Goal: Use online tool/utility: Utilize a website feature to perform a specific function

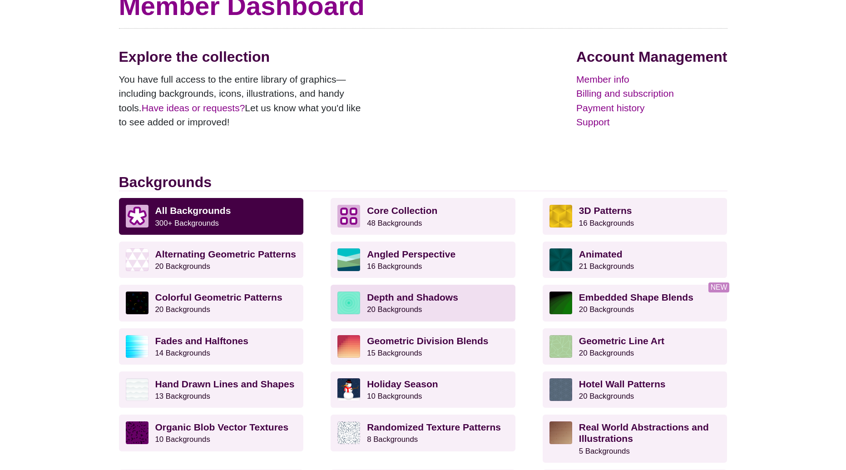
scroll to position [124, 0]
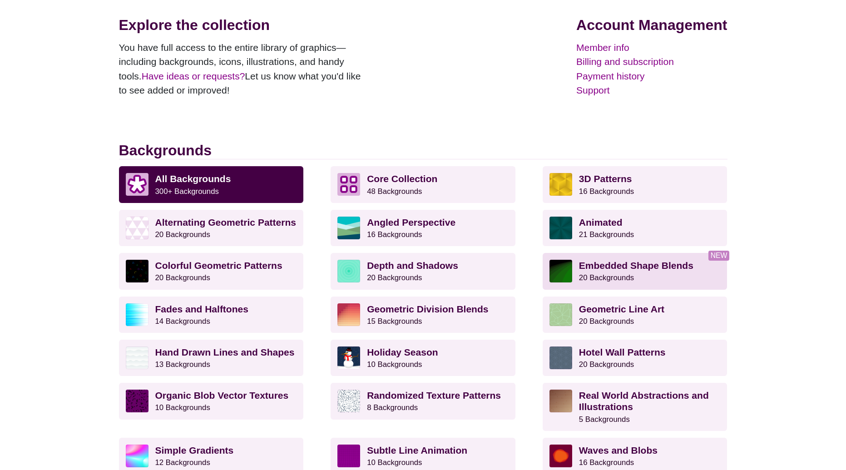
click at [568, 270] on img at bounding box center [561, 271] width 23 height 23
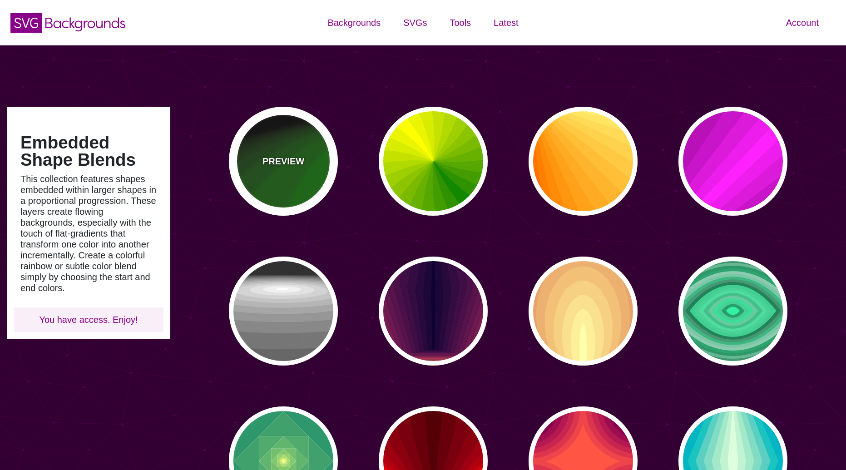
click at [300, 138] on div "PREVIEW" at bounding box center [283, 161] width 109 height 109
type input "#000000"
type input "#008800"
type input "0"
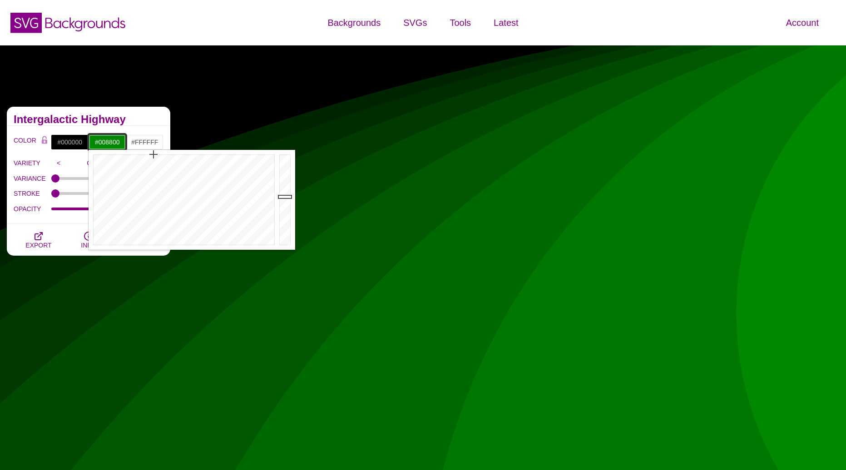
click at [99, 143] on input "#008800" at bounding box center [108, 141] width 38 height 15
drag, startPoint x: 249, startPoint y: 183, endPoint x: 241, endPoint y: 170, distance: 14.3
click at [228, 167] on div at bounding box center [183, 200] width 189 height 100
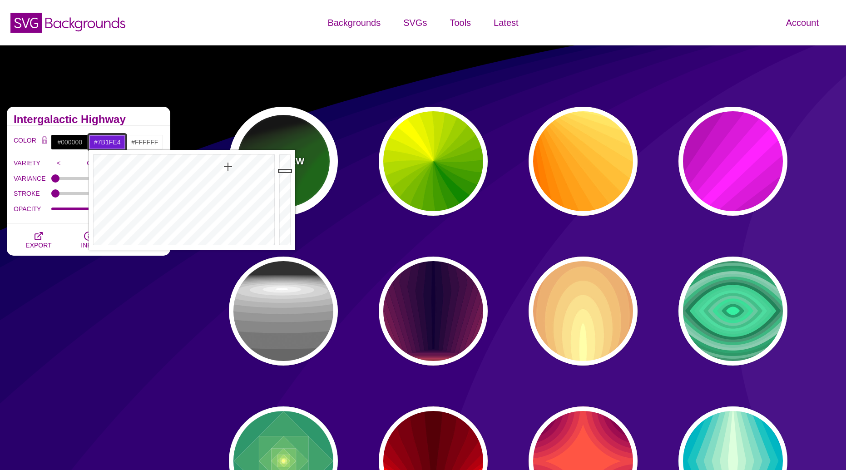
type input "#8923FF"
drag, startPoint x: 282, startPoint y: 195, endPoint x: 287, endPoint y: 122, distance: 73.7
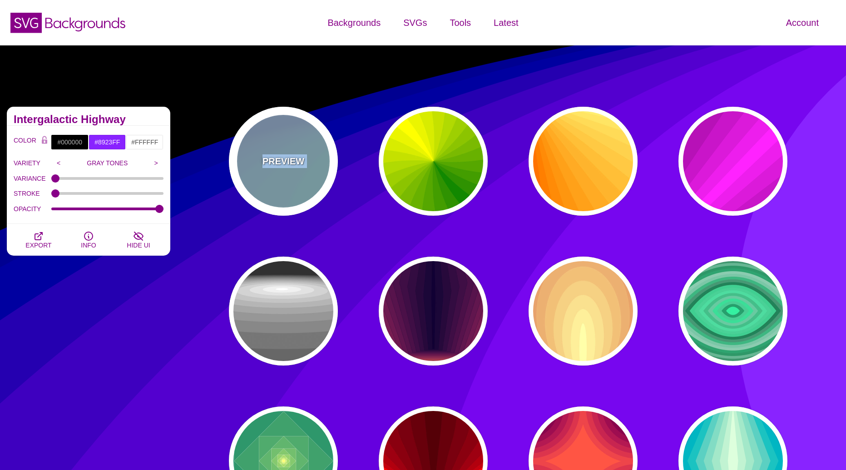
drag, startPoint x: 224, startPoint y: 148, endPoint x: 252, endPoint y: 164, distance: 32.1
click at [252, 164] on div "PREVIEW PREVIEW PREVIEW PREVIEW PREVIEW PREVIEW PREVIEW PREVIEW PREVIEW PREVIEW…" at bounding box center [511, 461] width 669 height 722
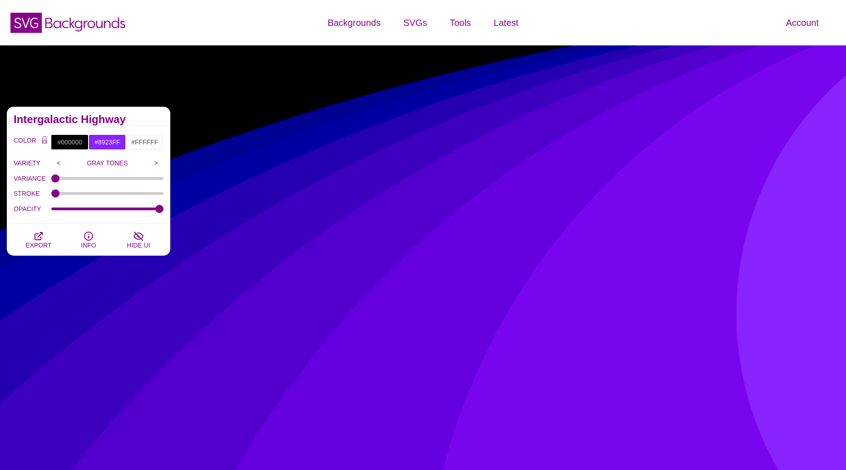
drag, startPoint x: 59, startPoint y: 182, endPoint x: 53, endPoint y: 182, distance: 6.4
click at [78, 182] on div "VARIANCE" at bounding box center [89, 178] width 150 height 15
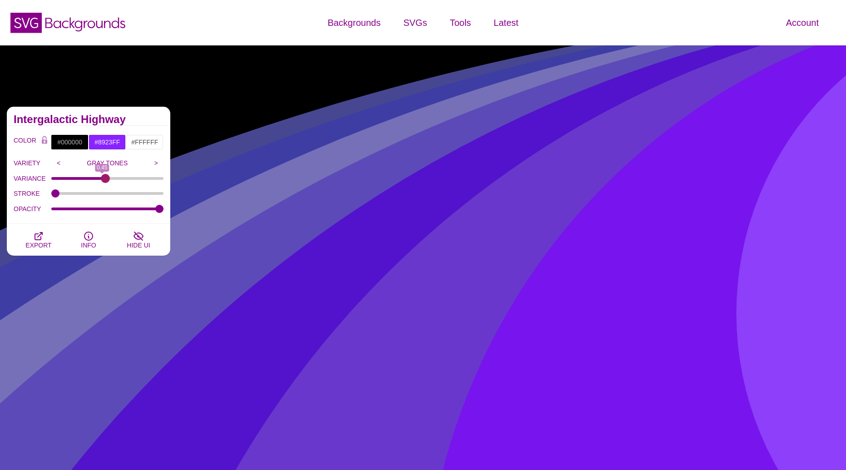
type input "0.48"
drag, startPoint x: 55, startPoint y: 179, endPoint x: 105, endPoint y: 179, distance: 50.4
click at [105, 179] on input "VARIANCE" at bounding box center [107, 179] width 113 height 4
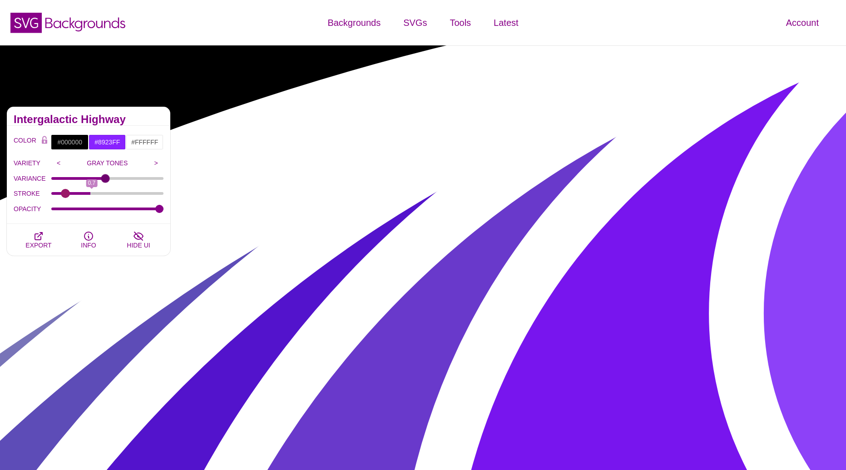
type input "0"
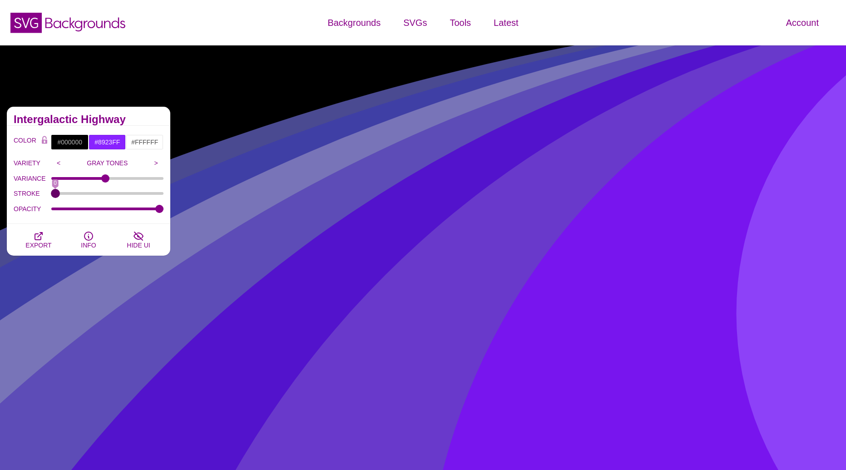
drag, startPoint x: 54, startPoint y: 194, endPoint x: 28, endPoint y: 198, distance: 26.2
click at [51, 195] on input "STROKE" at bounding box center [107, 194] width 113 height 4
